Goal: Information Seeking & Learning: Check status

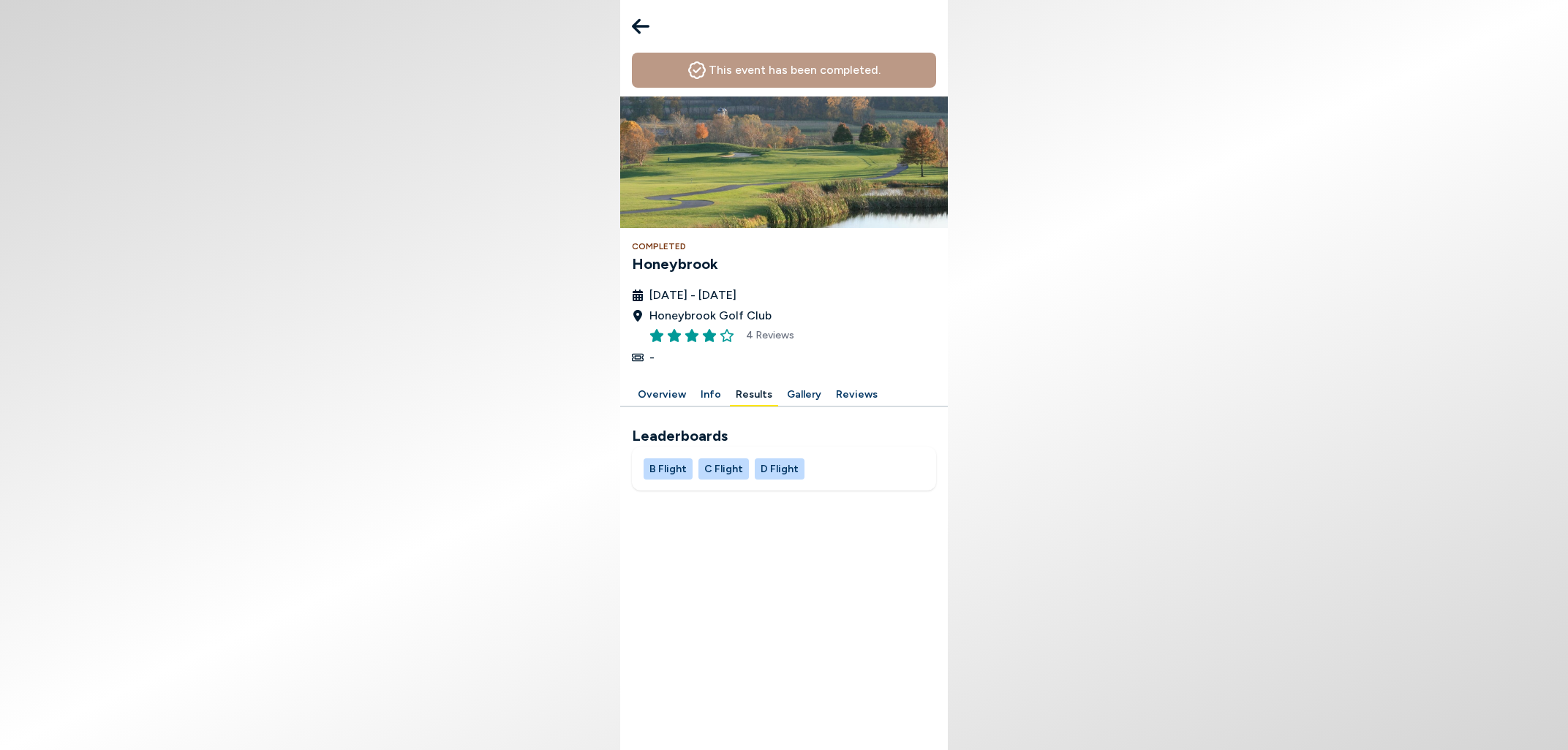
click at [660, 468] on button "B Flight" at bounding box center [668, 469] width 49 height 21
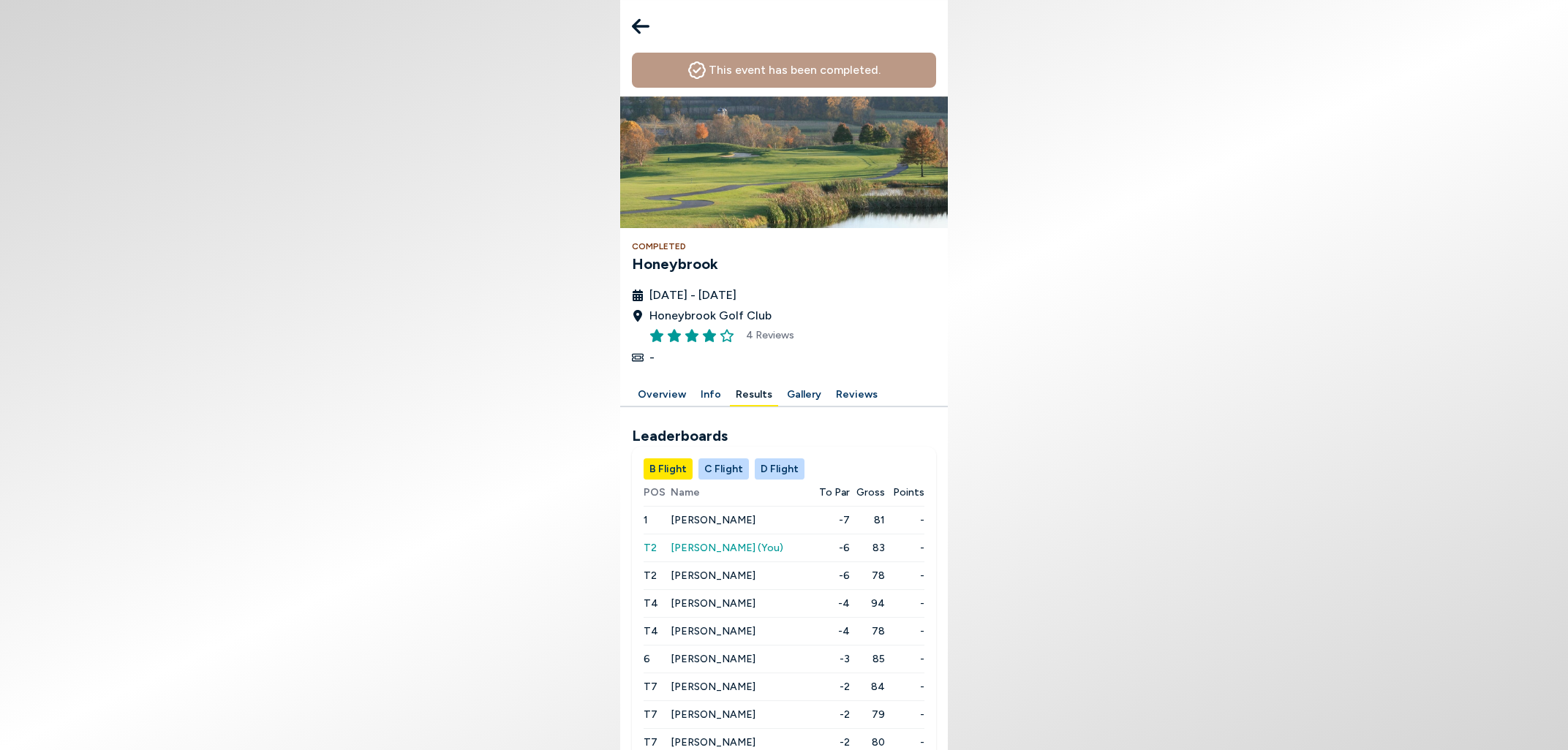
scroll to position [59, 0]
click at [710, 570] on span "[PERSON_NAME]" at bounding box center [713, 576] width 85 height 12
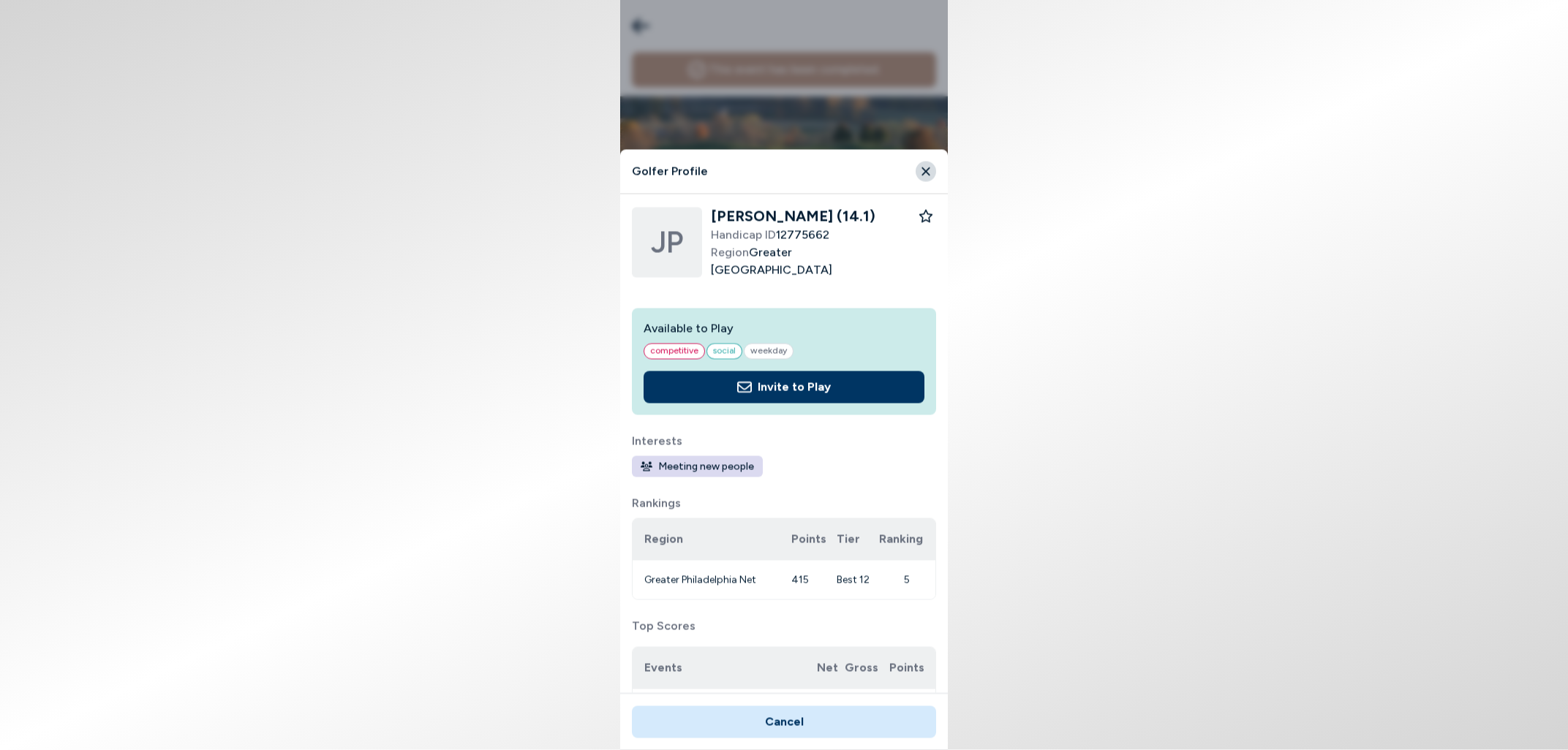
scroll to position [0, 0]
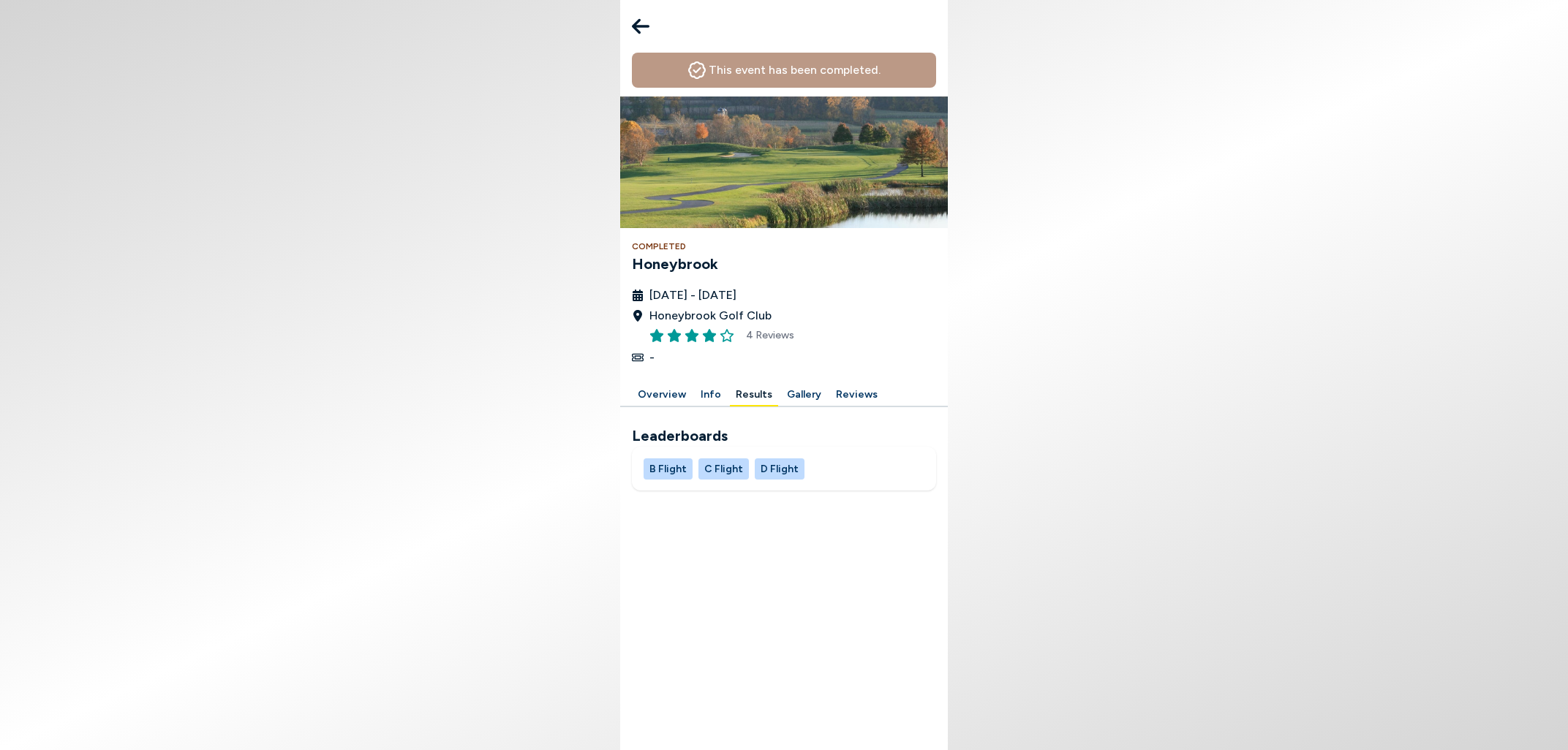
click at [657, 470] on button "B Flight" at bounding box center [668, 469] width 49 height 21
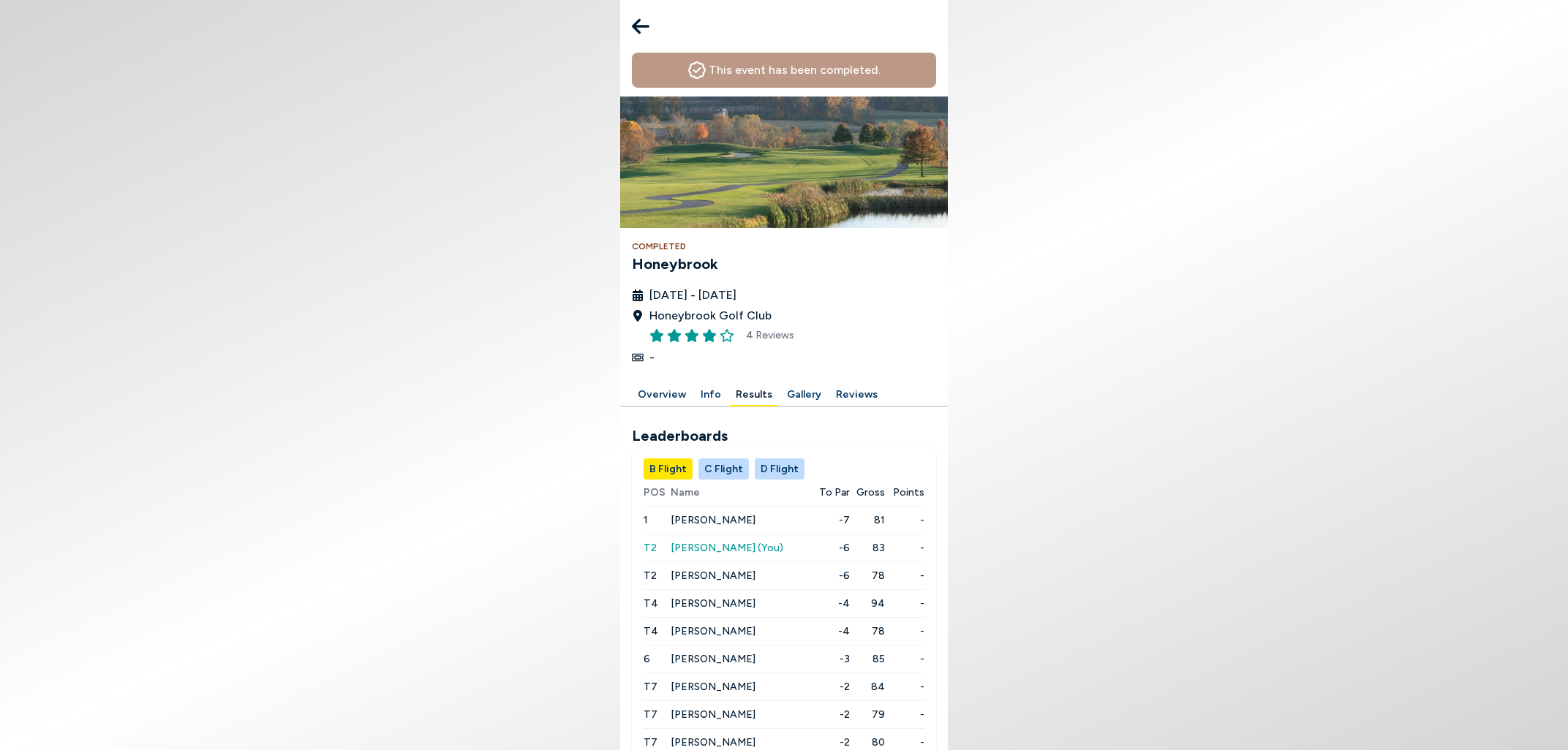
click at [703, 525] on span "[PERSON_NAME]" at bounding box center [713, 520] width 85 height 12
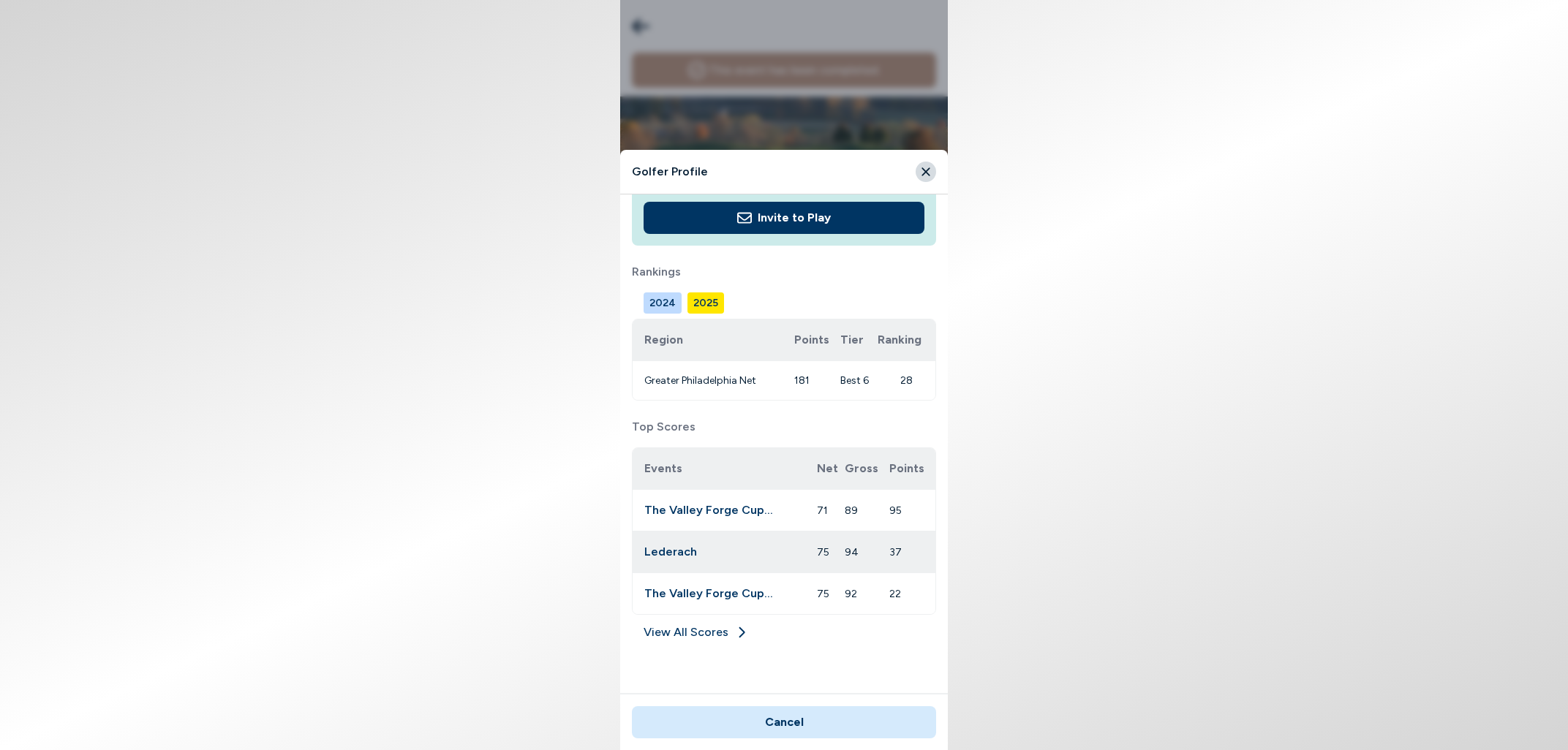
scroll to position [59, 0]
click at [679, 633] on link "View All Scores" at bounding box center [784, 635] width 305 height 24
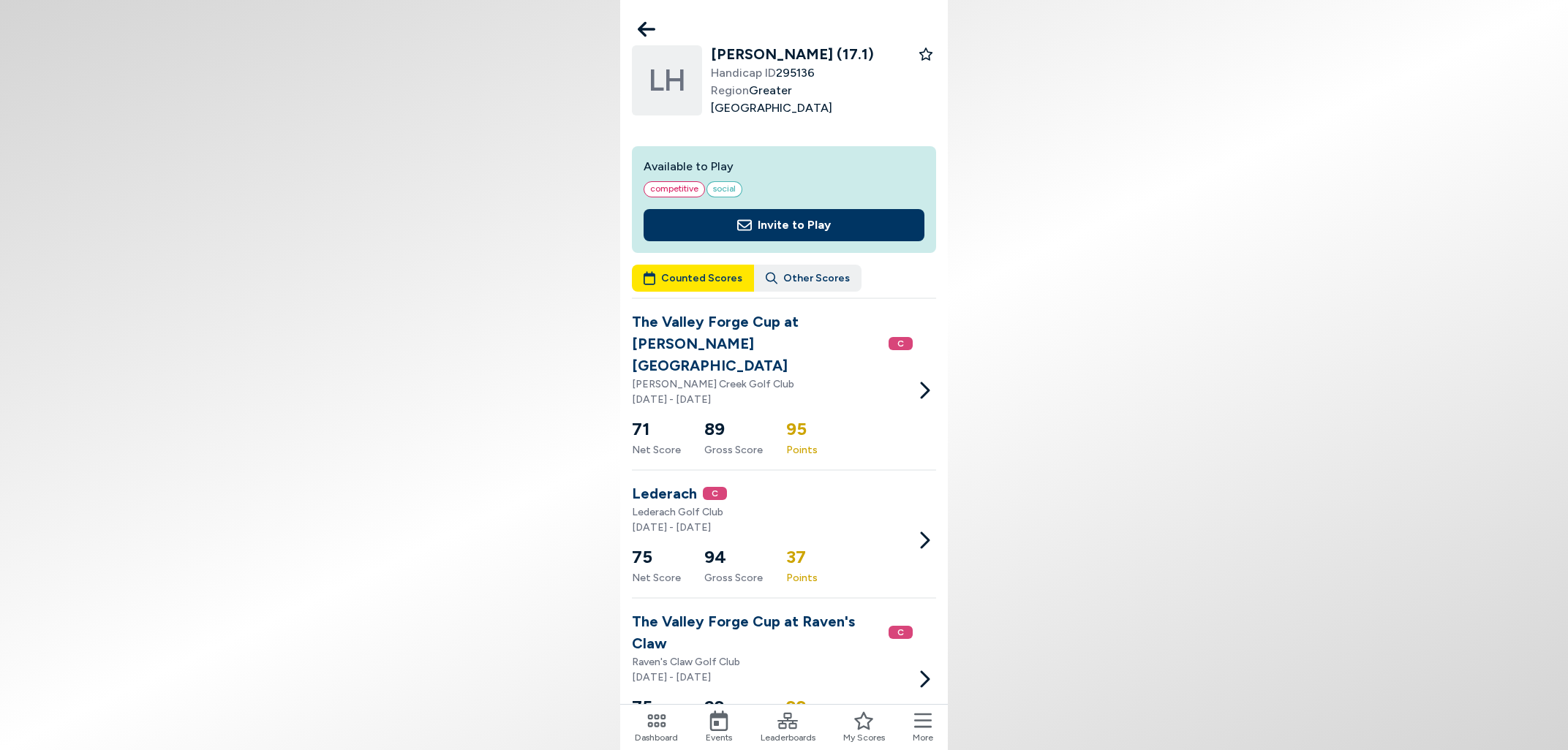
click at [639, 30] on icon at bounding box center [647, 30] width 18 height 15
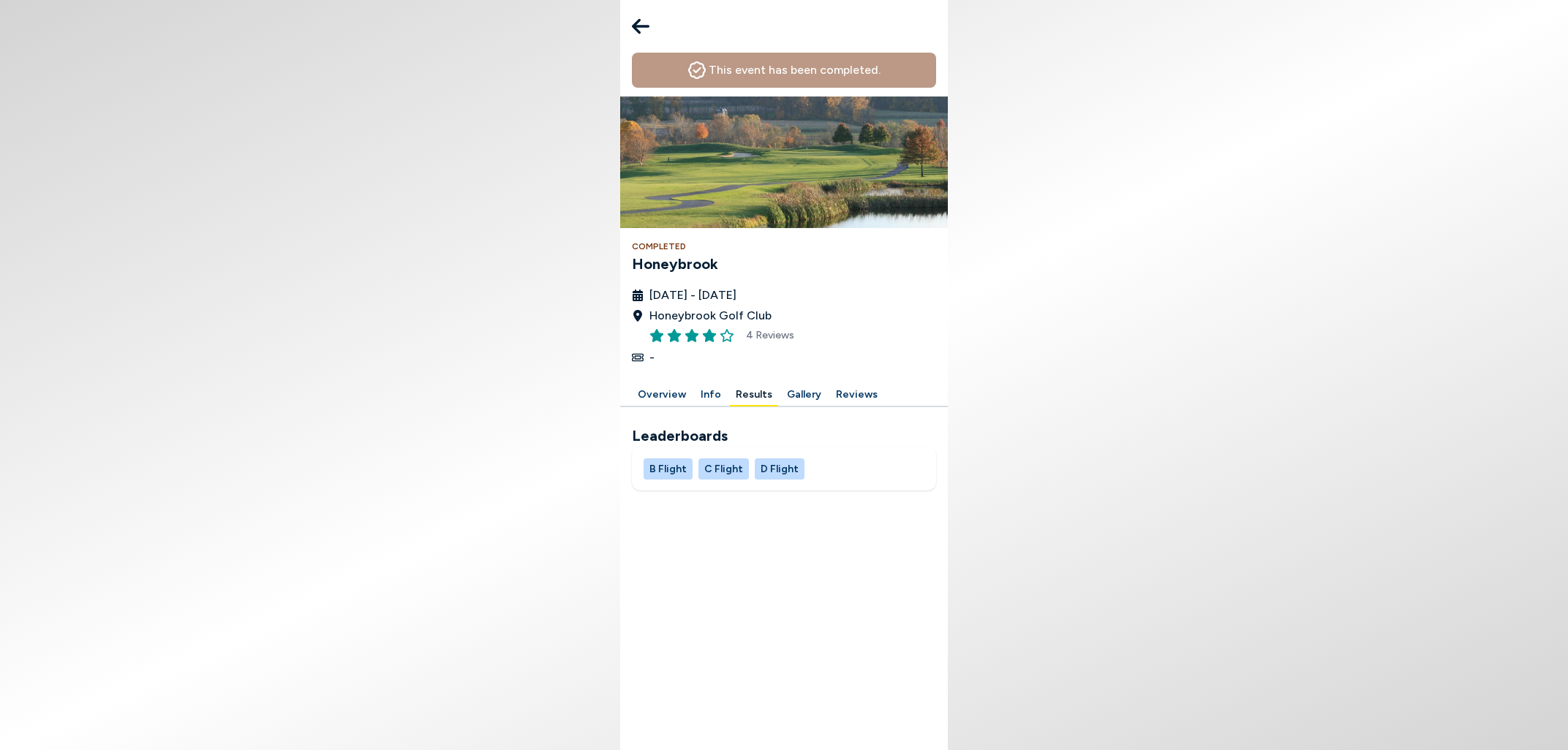
click at [659, 468] on button "B Flight" at bounding box center [668, 469] width 49 height 21
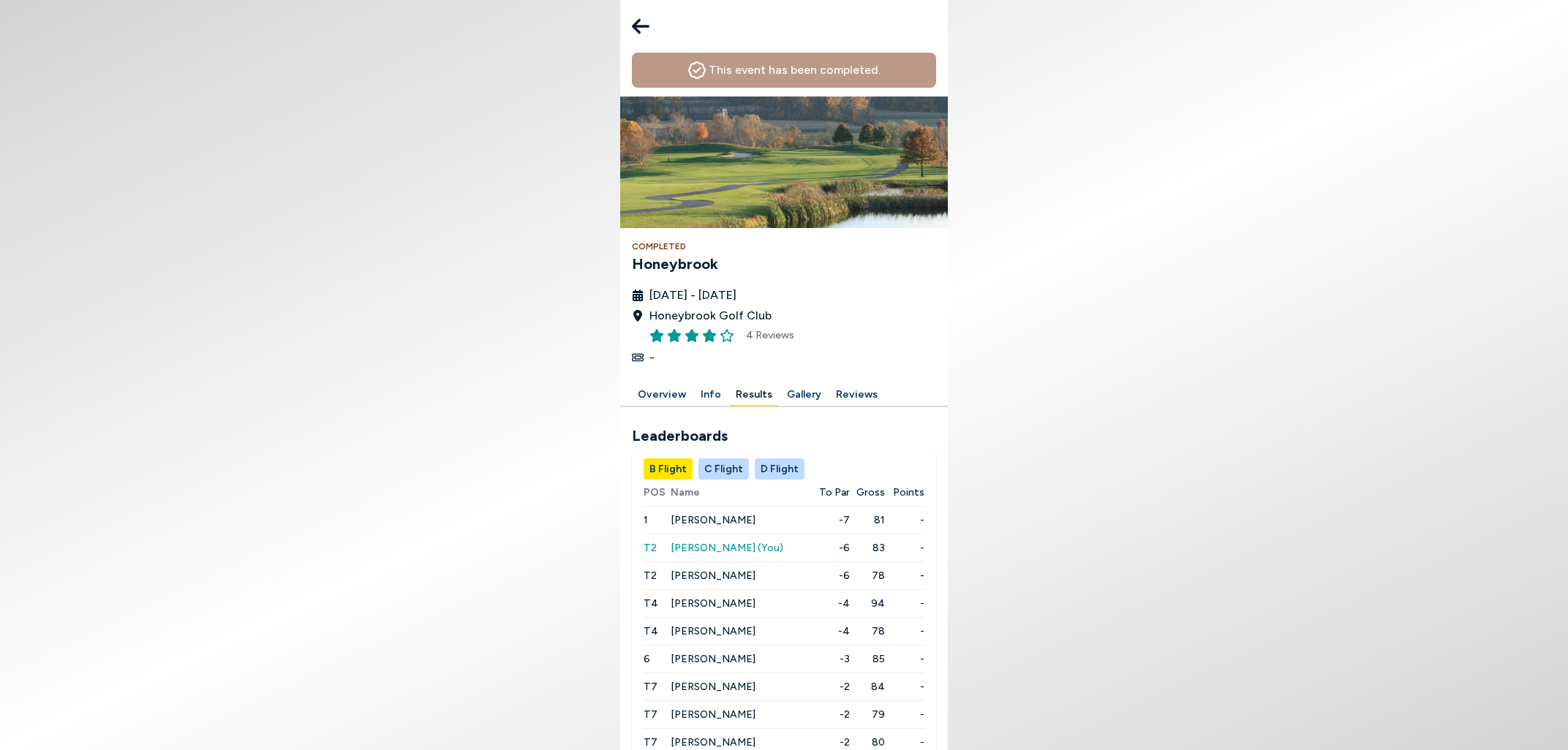
click at [700, 545] on span "[PERSON_NAME] (You)" at bounding box center [727, 548] width 113 height 12
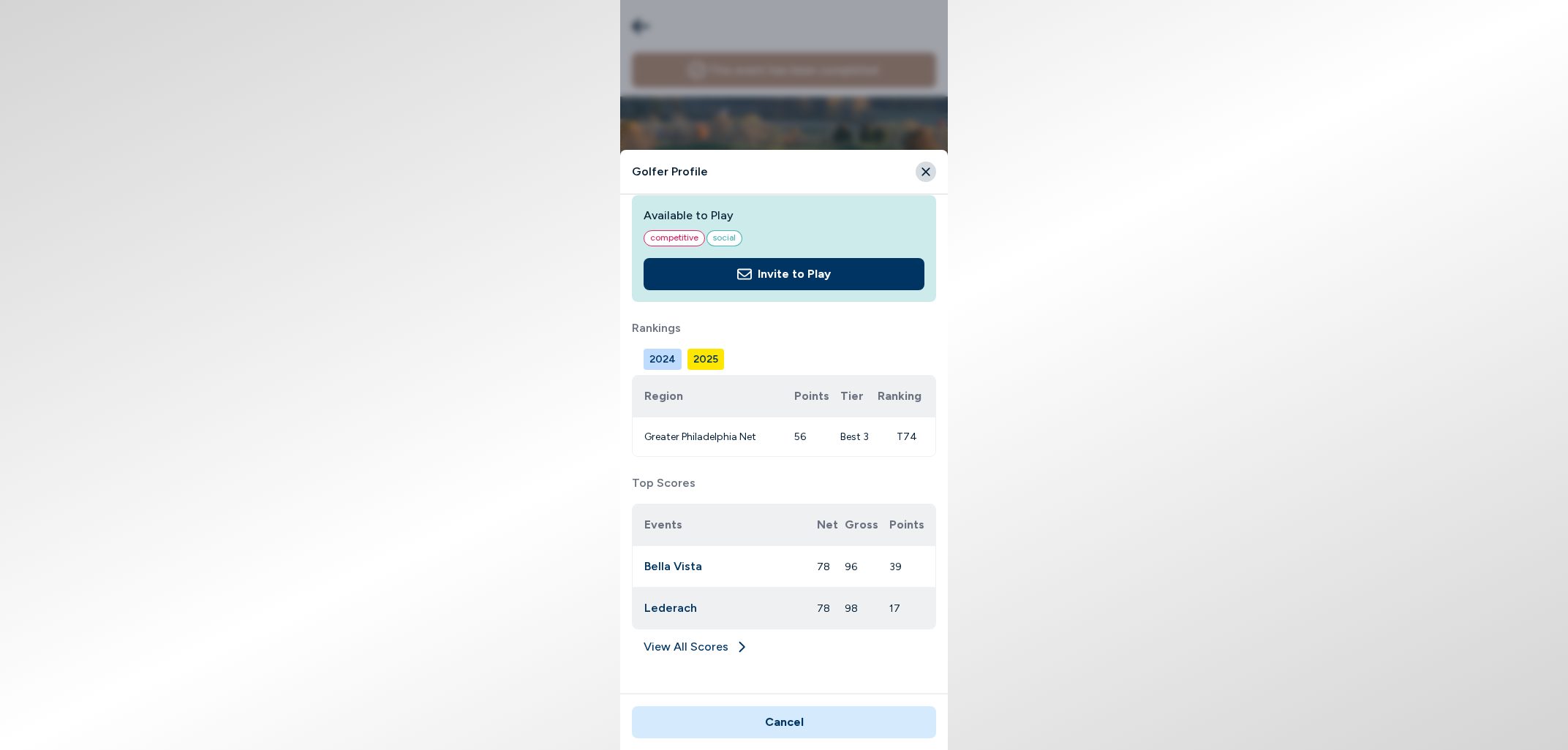
scroll to position [106, 0]
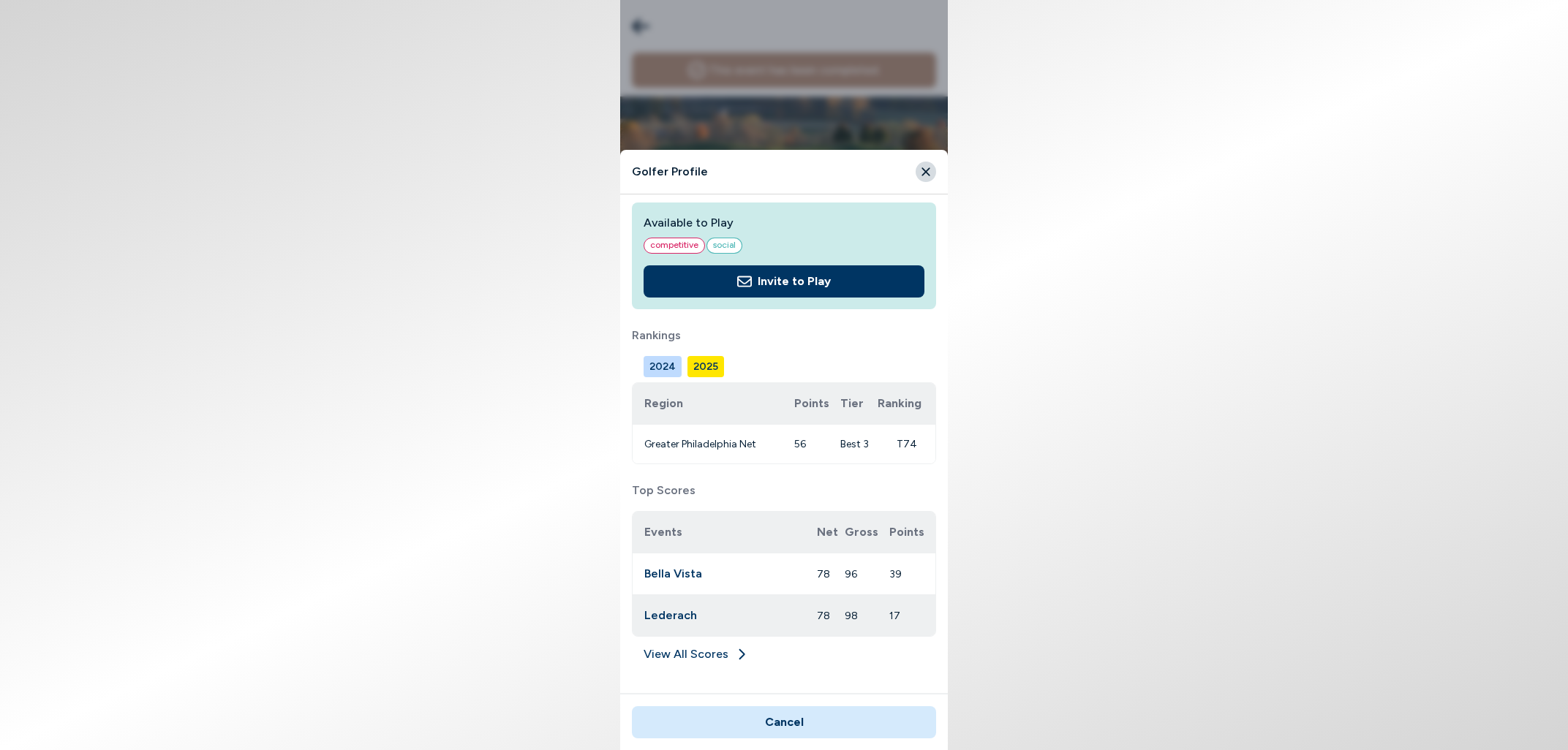
click at [698, 656] on link "View All Scores" at bounding box center [784, 657] width 305 height 24
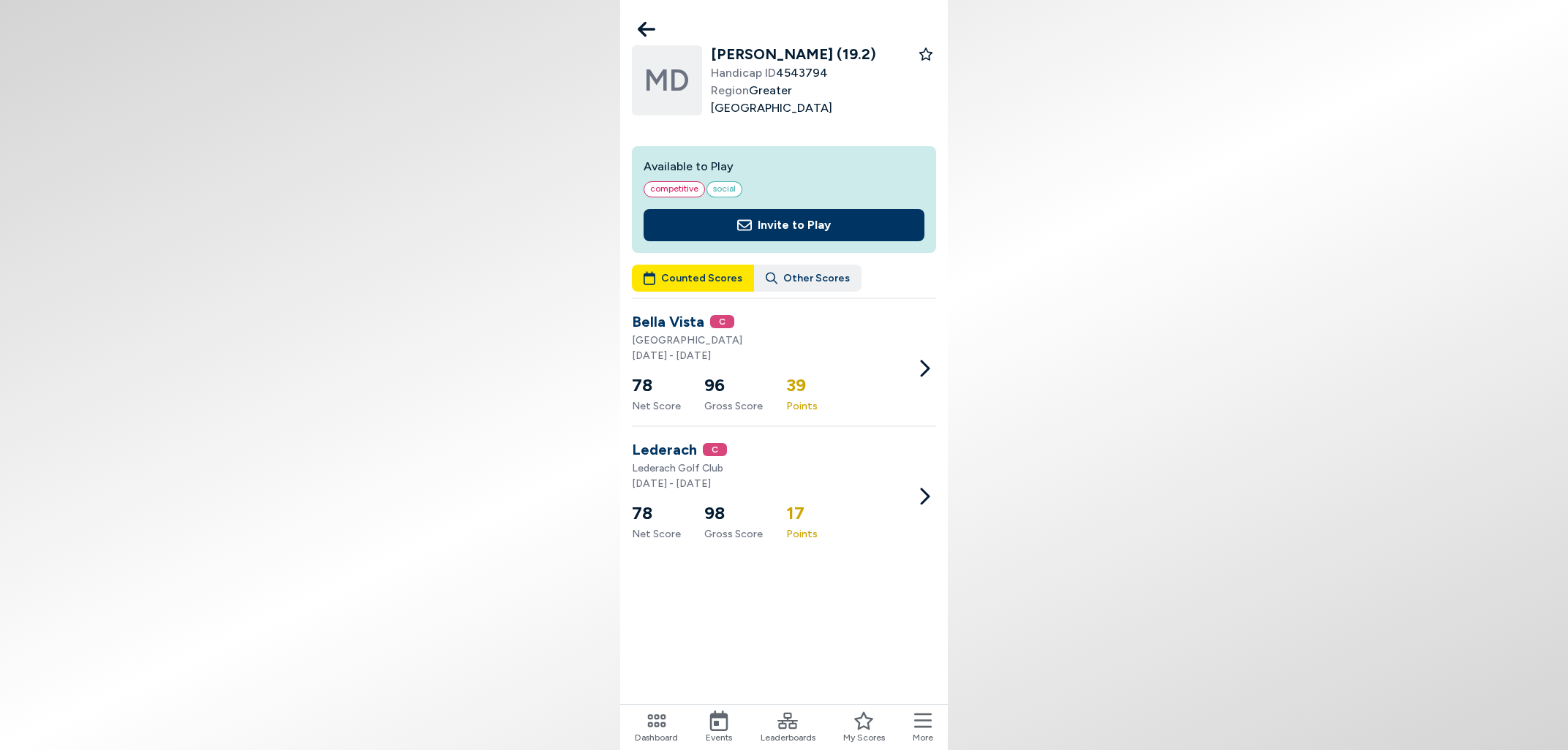
click at [642, 27] on icon at bounding box center [647, 30] width 18 height 15
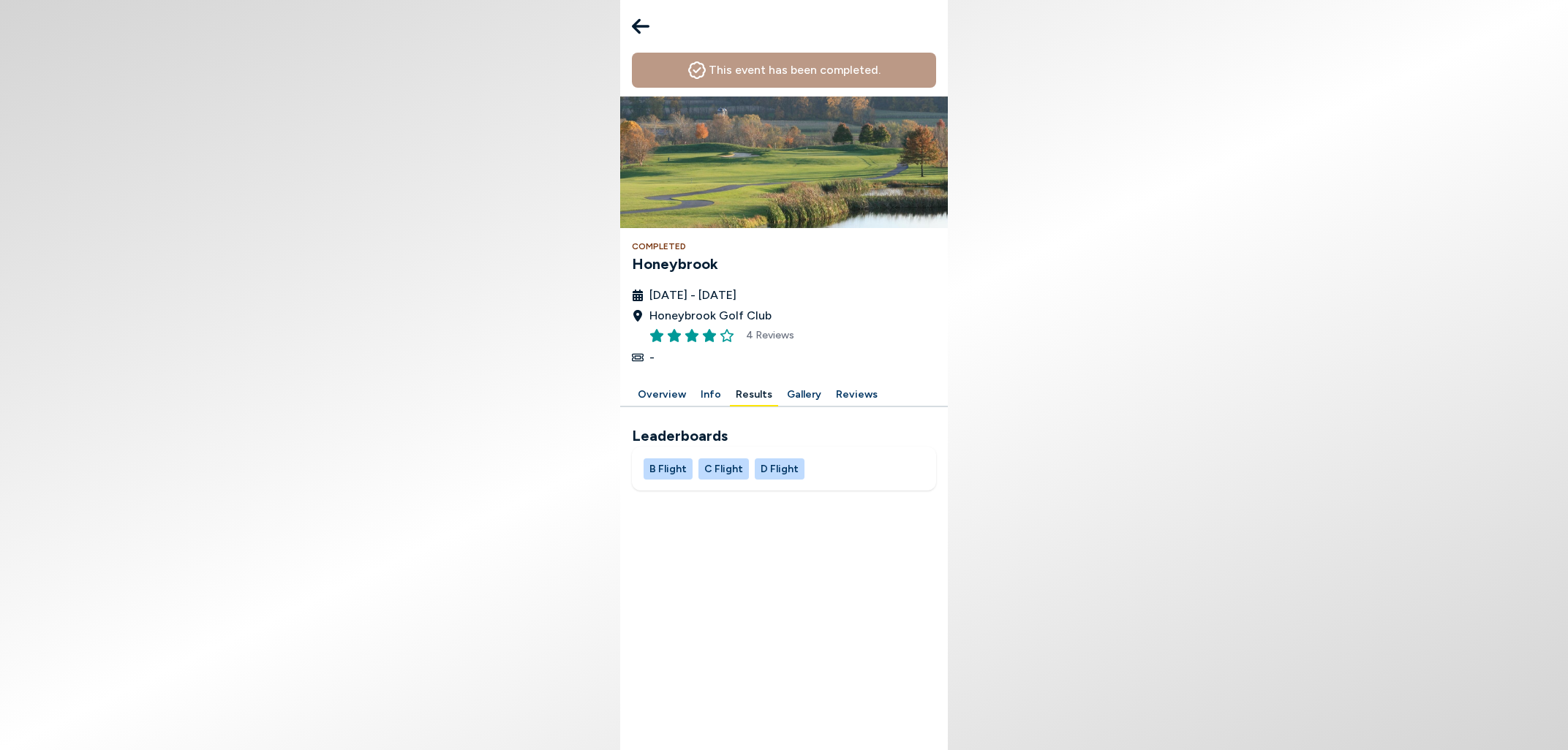
click at [631, 27] on button at bounding box center [640, 26] width 29 height 29
